Goal: Answer question/provide support: Share knowledge or assist other users

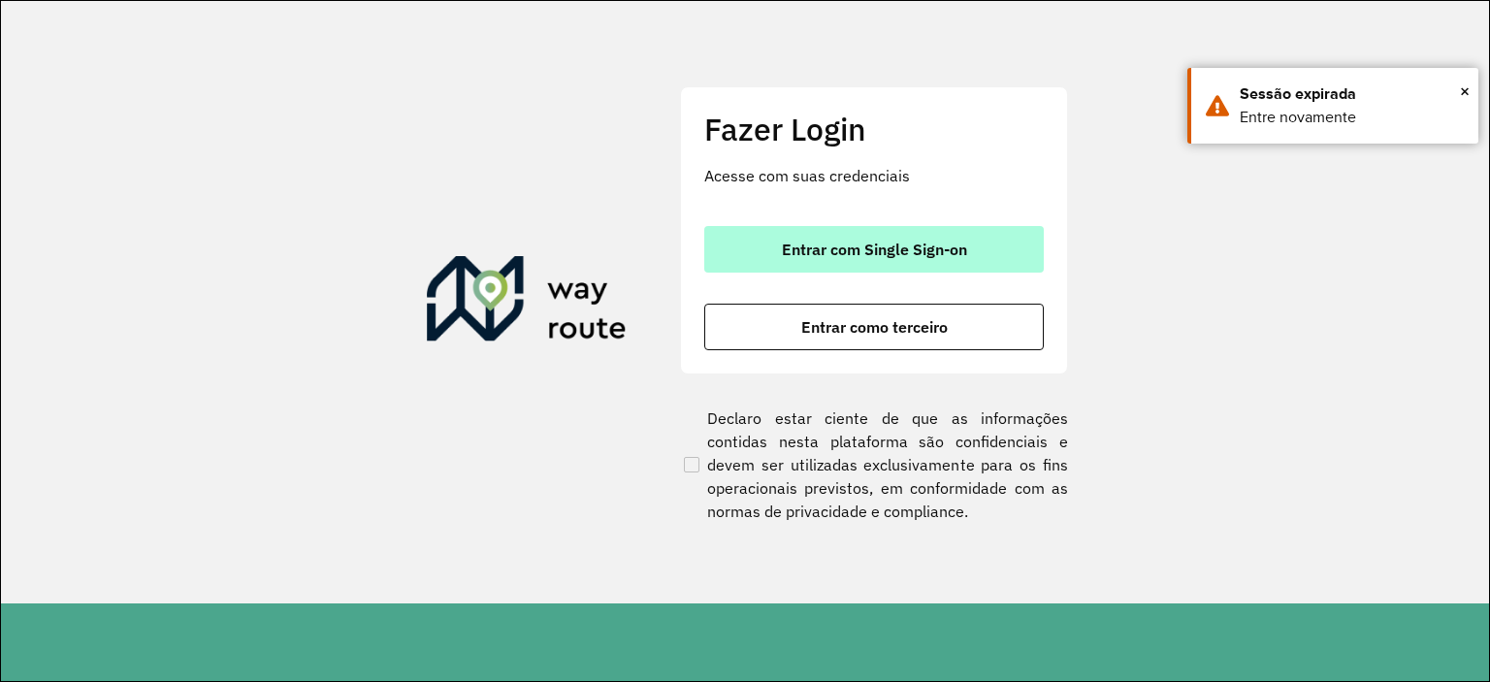
click at [922, 254] on span "Entrar com Single Sign-on" at bounding box center [874, 250] width 185 height 16
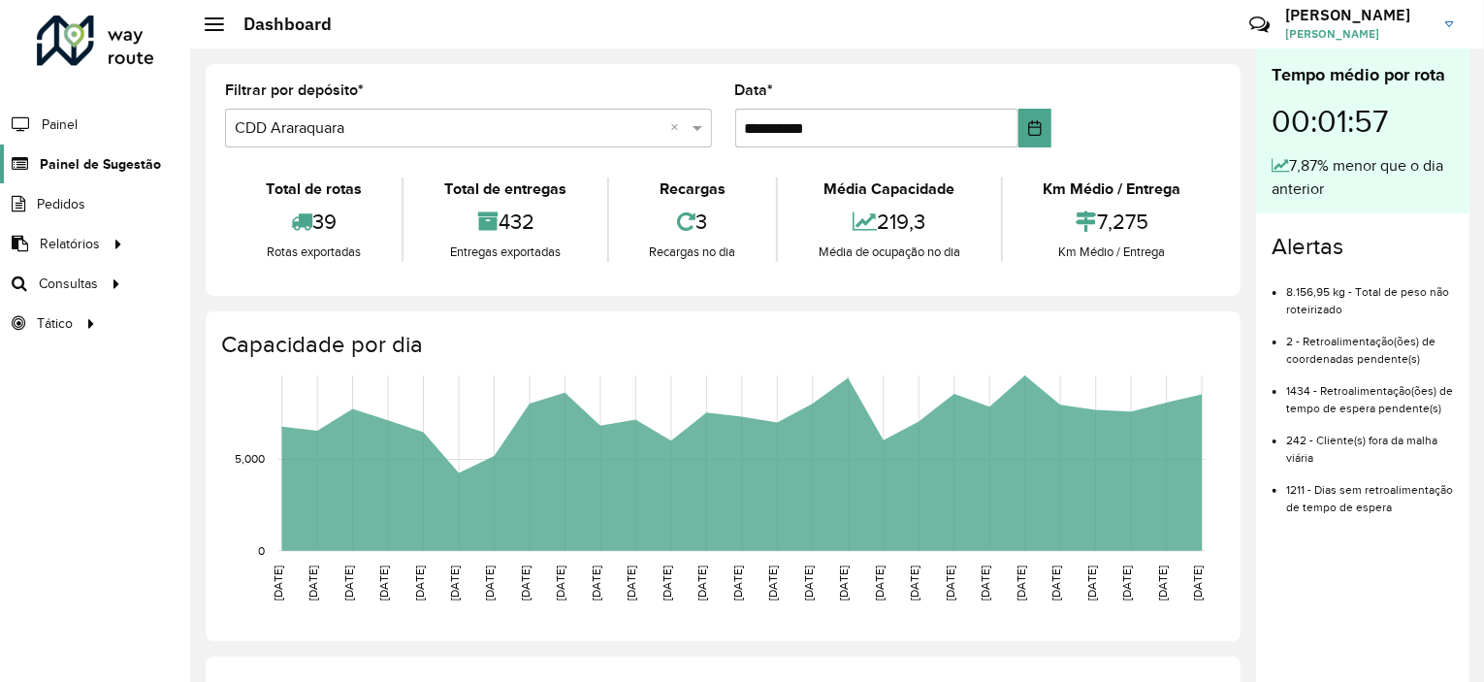
click at [101, 164] on span "Painel de Sugestão" at bounding box center [100, 164] width 121 height 20
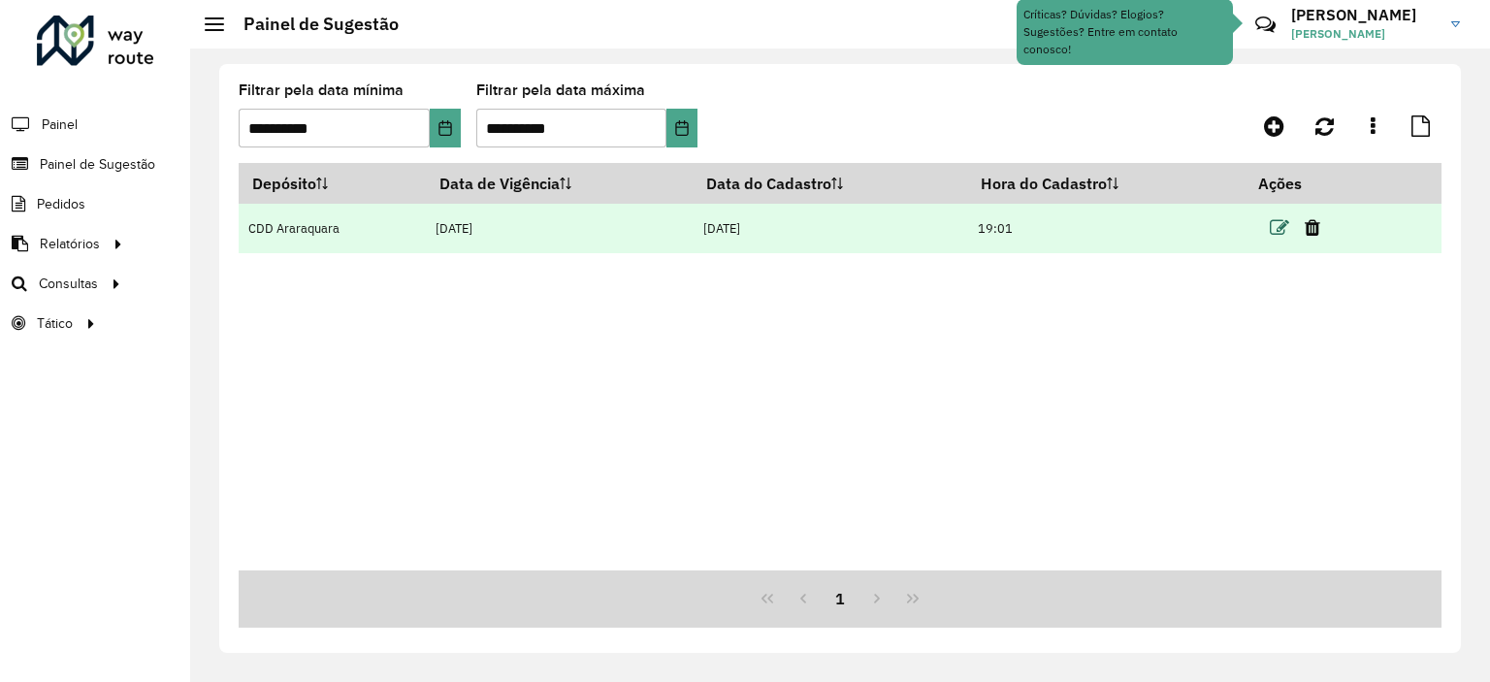
click at [1274, 236] on icon at bounding box center [1279, 227] width 19 height 19
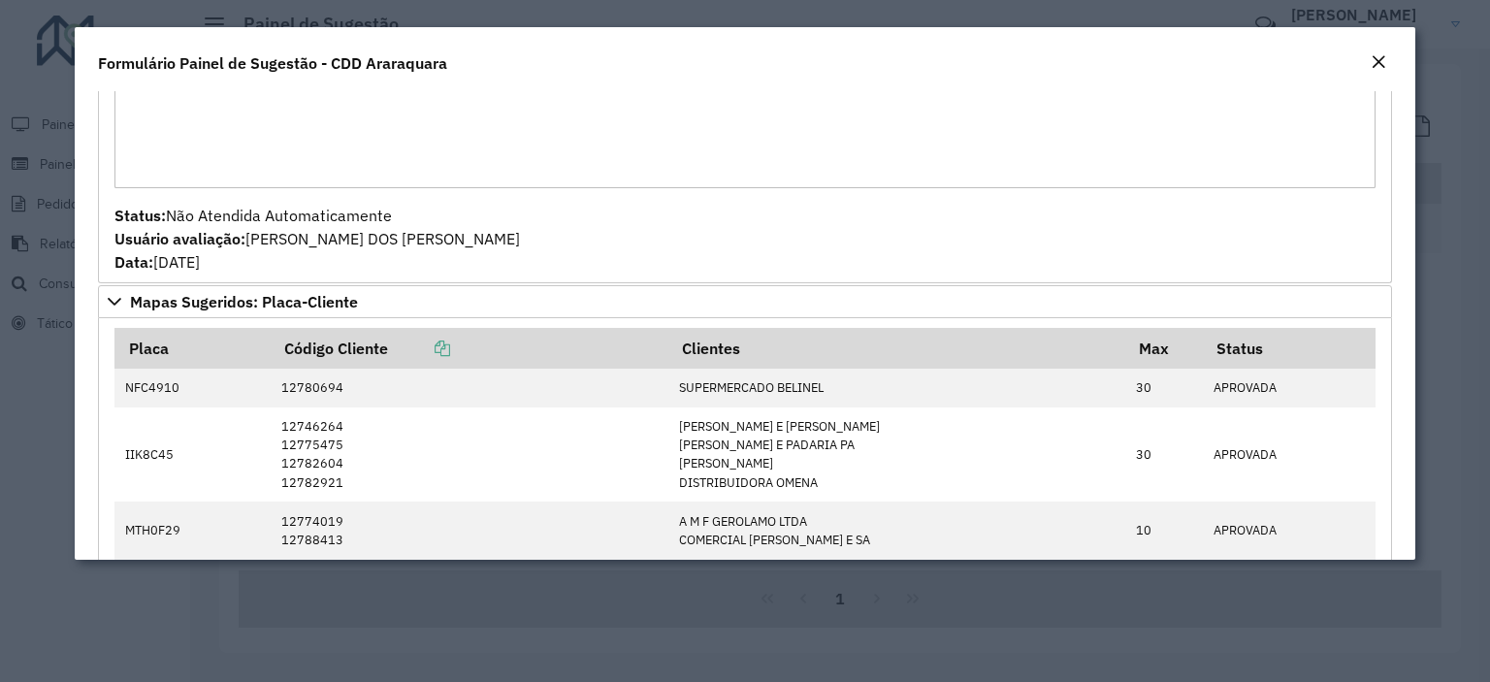
scroll to position [1455, 0]
